Goal: Navigation & Orientation: Understand site structure

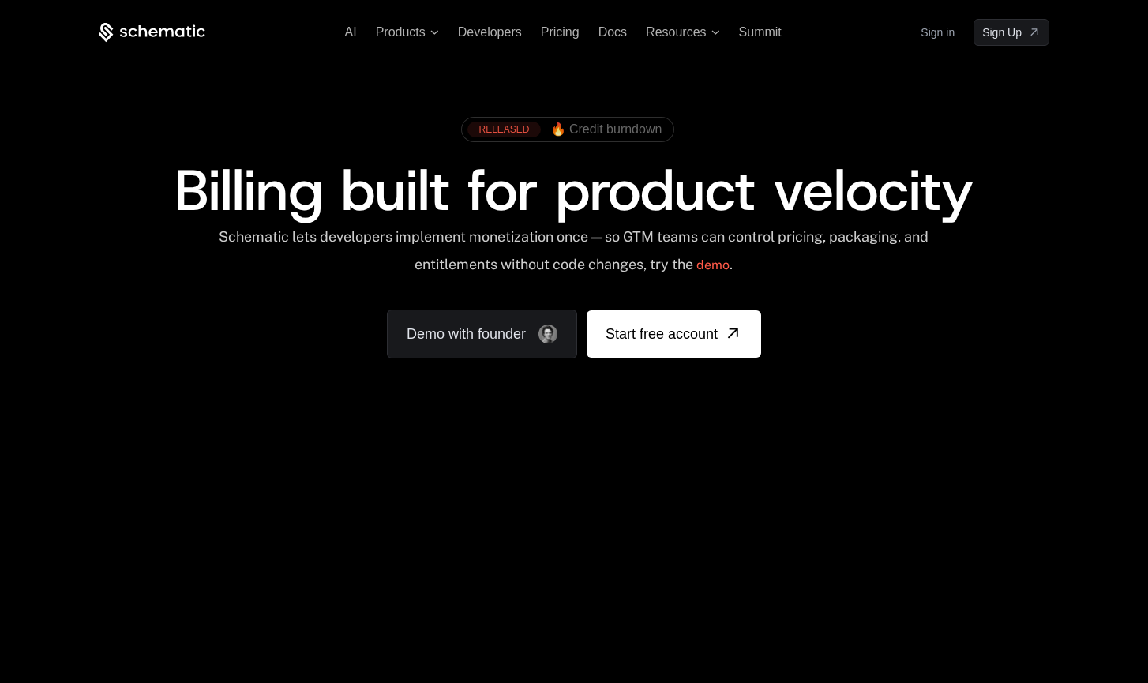
click at [630, 137] on span at bounding box center [568, 130] width 212 height 24
click at [628, 129] on span "🔥 Credit burndown" at bounding box center [606, 129] width 112 height 14
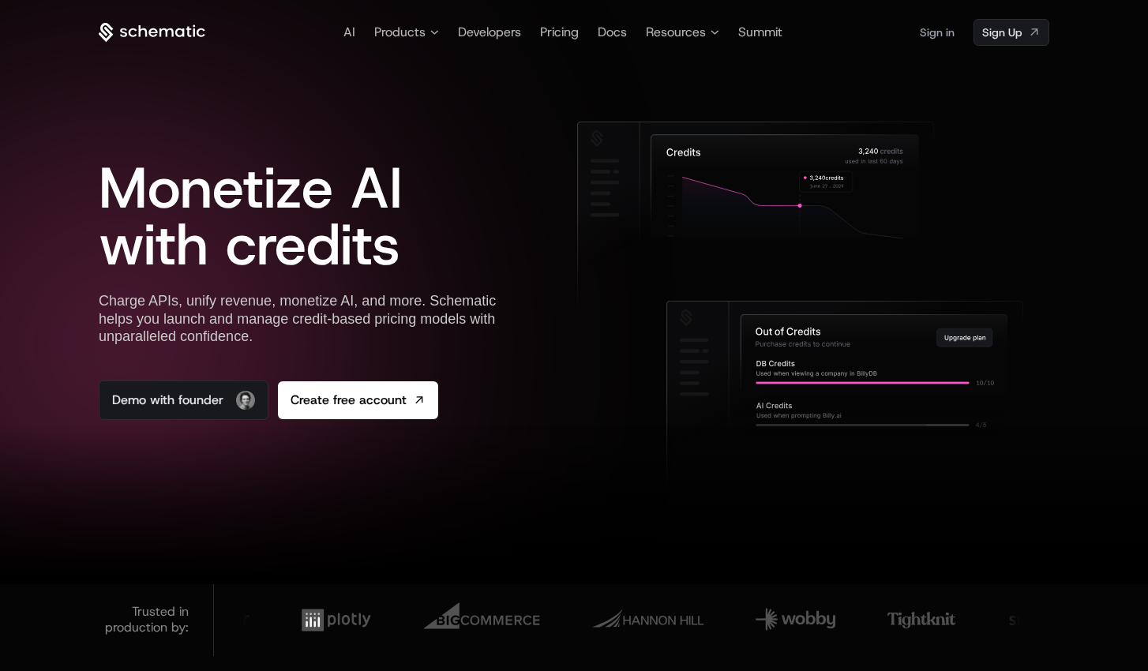
click at [140, 26] on icon at bounding box center [143, 31] width 9 height 12
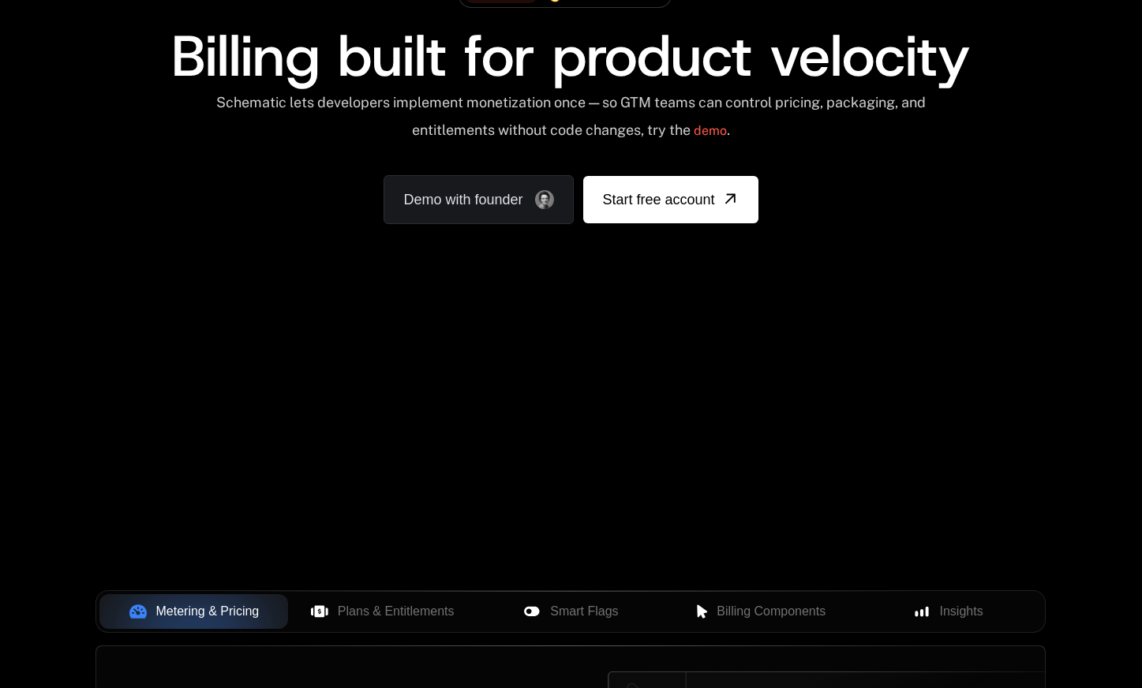
scroll to position [137, 0]
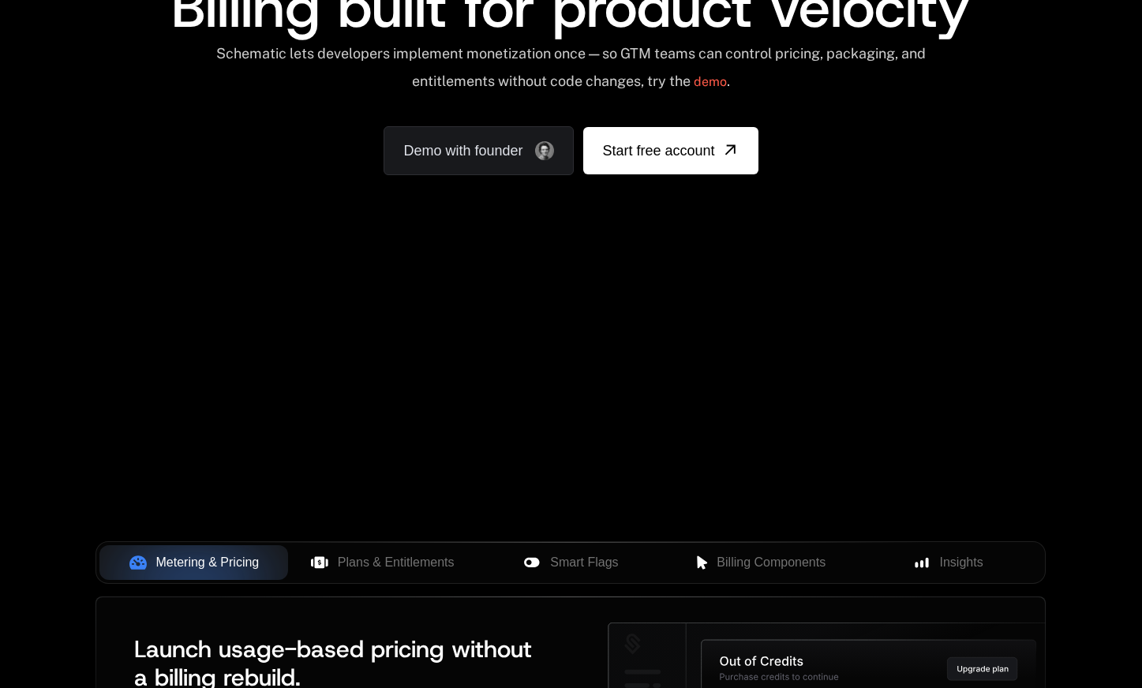
scroll to position [288, 0]
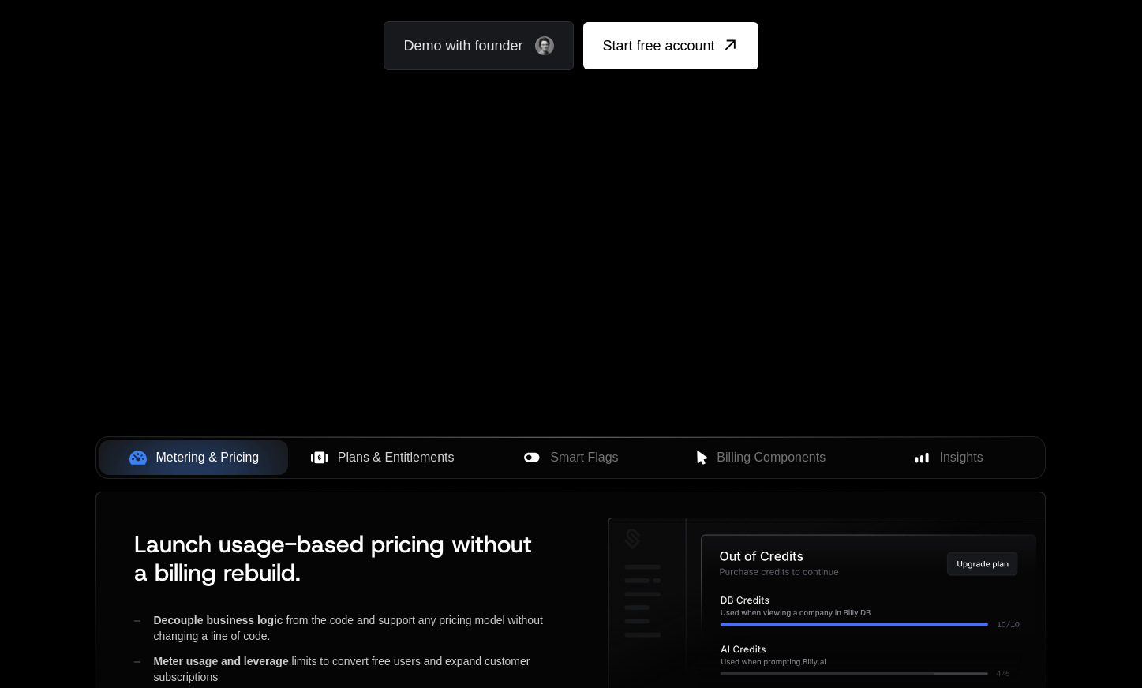
click at [426, 459] on span "Plans & Entitlements" at bounding box center [396, 457] width 117 height 19
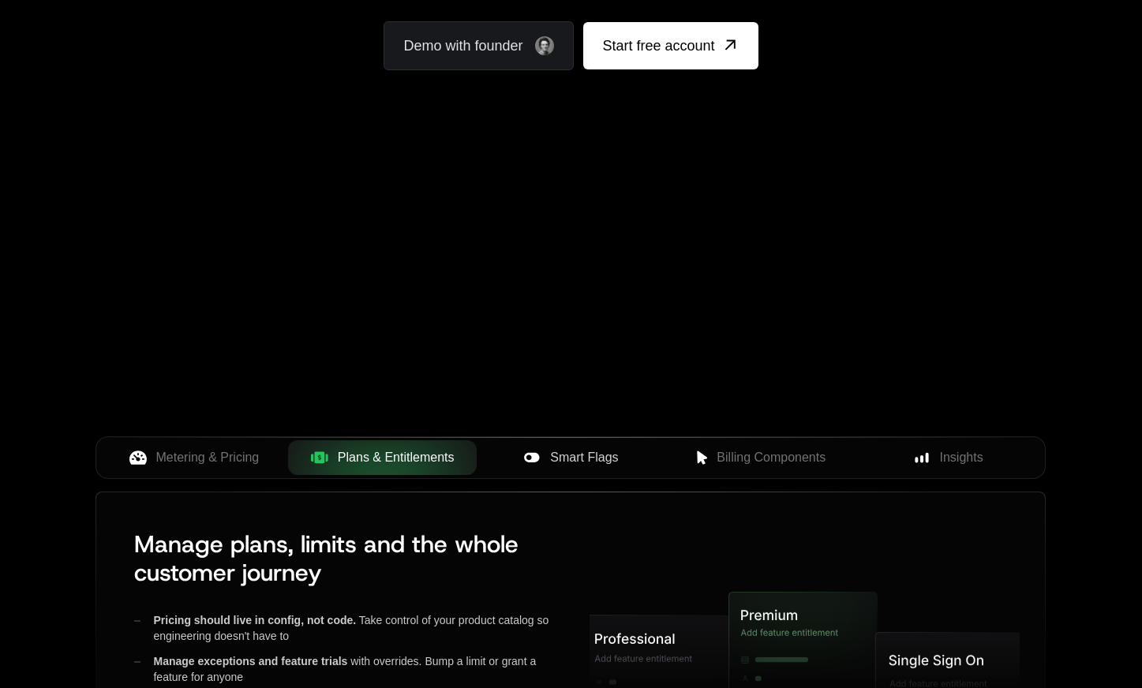
click at [578, 463] on span "Smart Flags" at bounding box center [584, 457] width 68 height 19
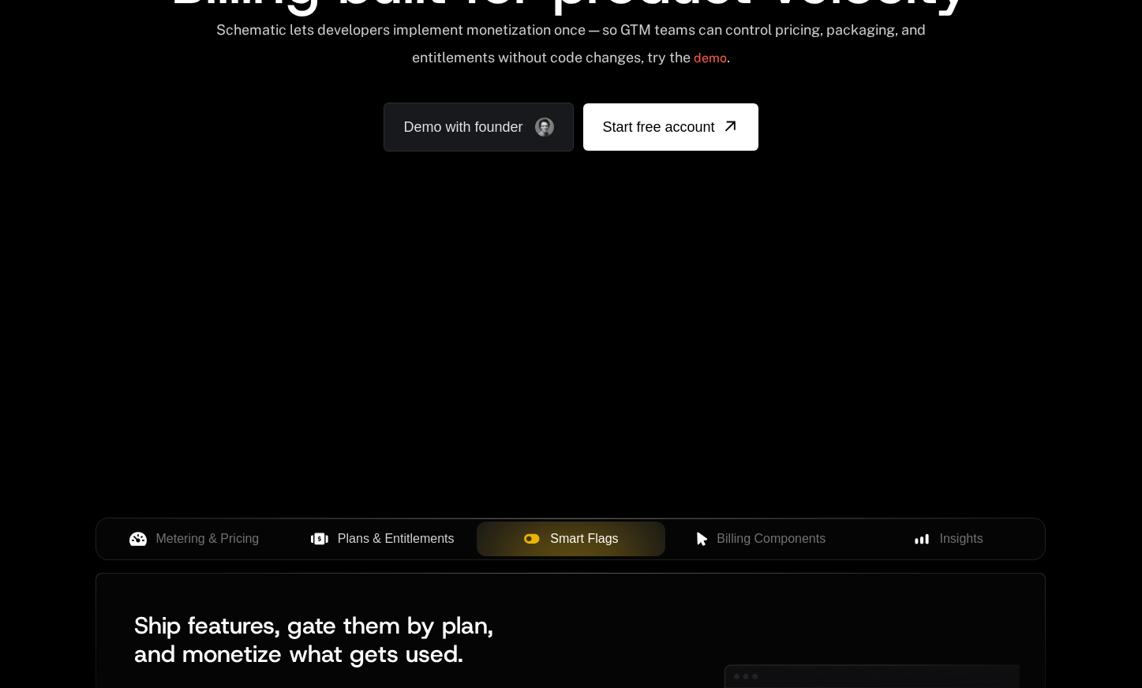
scroll to position [204, 0]
